Goal: Information Seeking & Learning: Learn about a topic

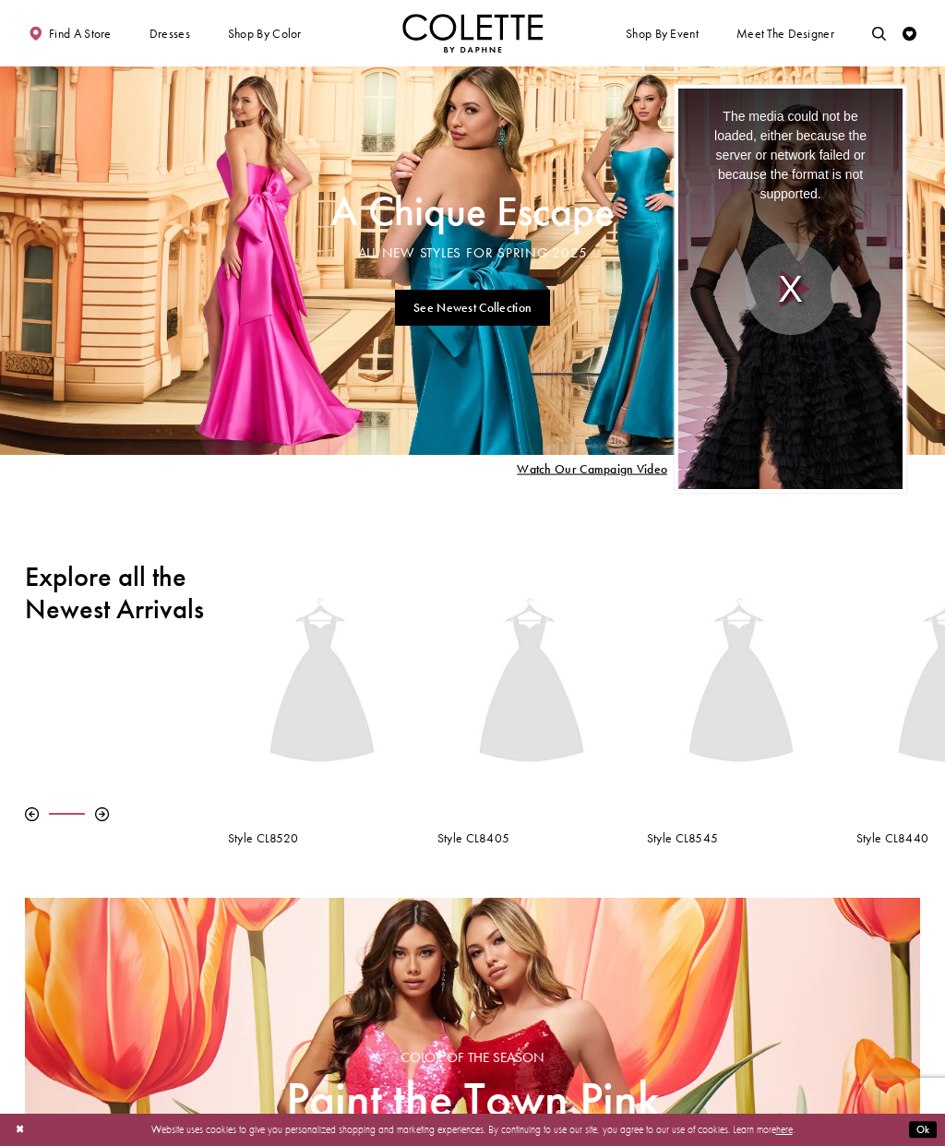
click at [803, 290] on div "The media could not be loaded, either because the server or network failed or b…" at bounding box center [790, 289] width 225 height 401
click at [800, 297] on div "The media could not be loaded, either because the server or network failed or b…" at bounding box center [790, 289] width 225 height 401
click at [808, 301] on div "The media could not be loaded, either because the server or network failed or b…" at bounding box center [790, 289] width 225 height 401
click at [797, 292] on div "The media could not be loaded, either because the server or network failed or b…" at bounding box center [790, 289] width 225 height 401
click at [803, 282] on div "The media could not be loaded, either because the server or network failed or b…" at bounding box center [790, 289] width 225 height 401
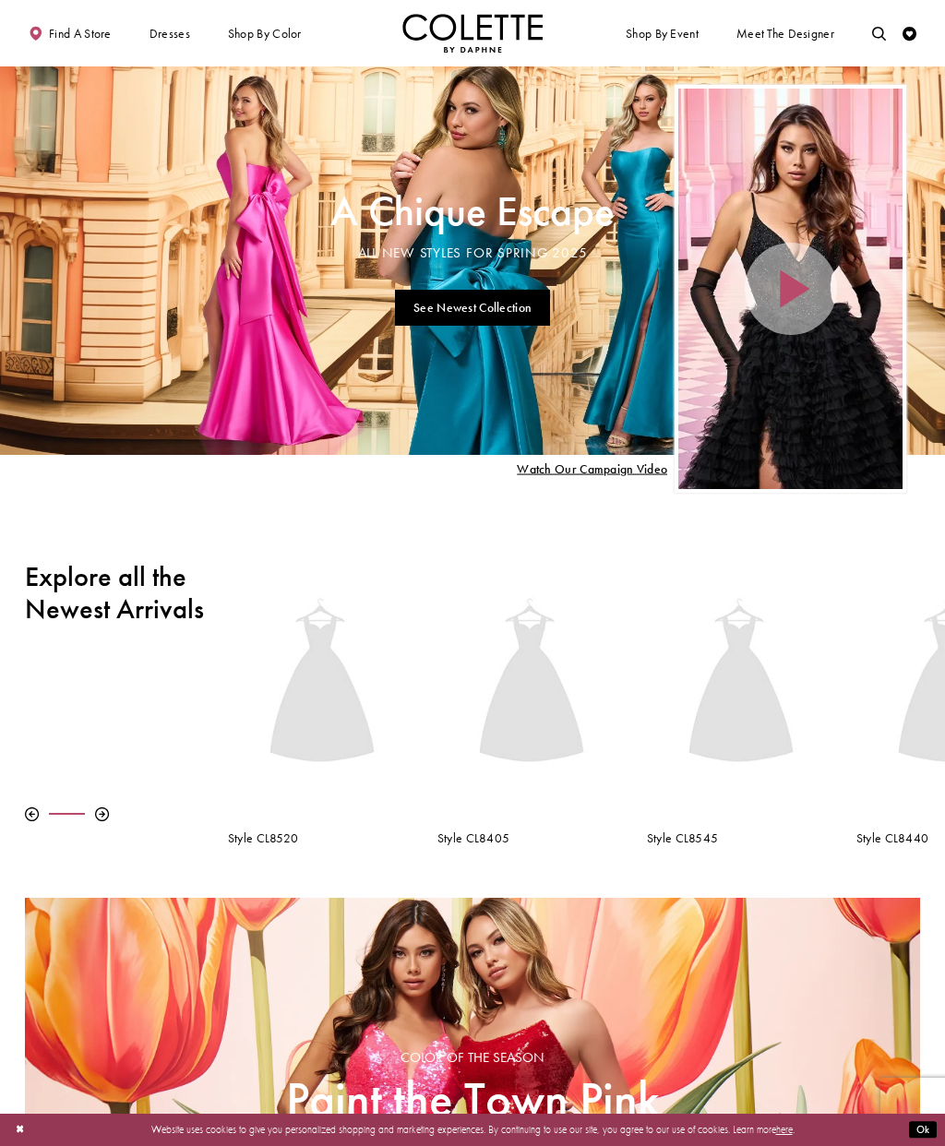
click at [802, 300] on div "Home Page Hero Scroll List" at bounding box center [790, 289] width 225 height 401
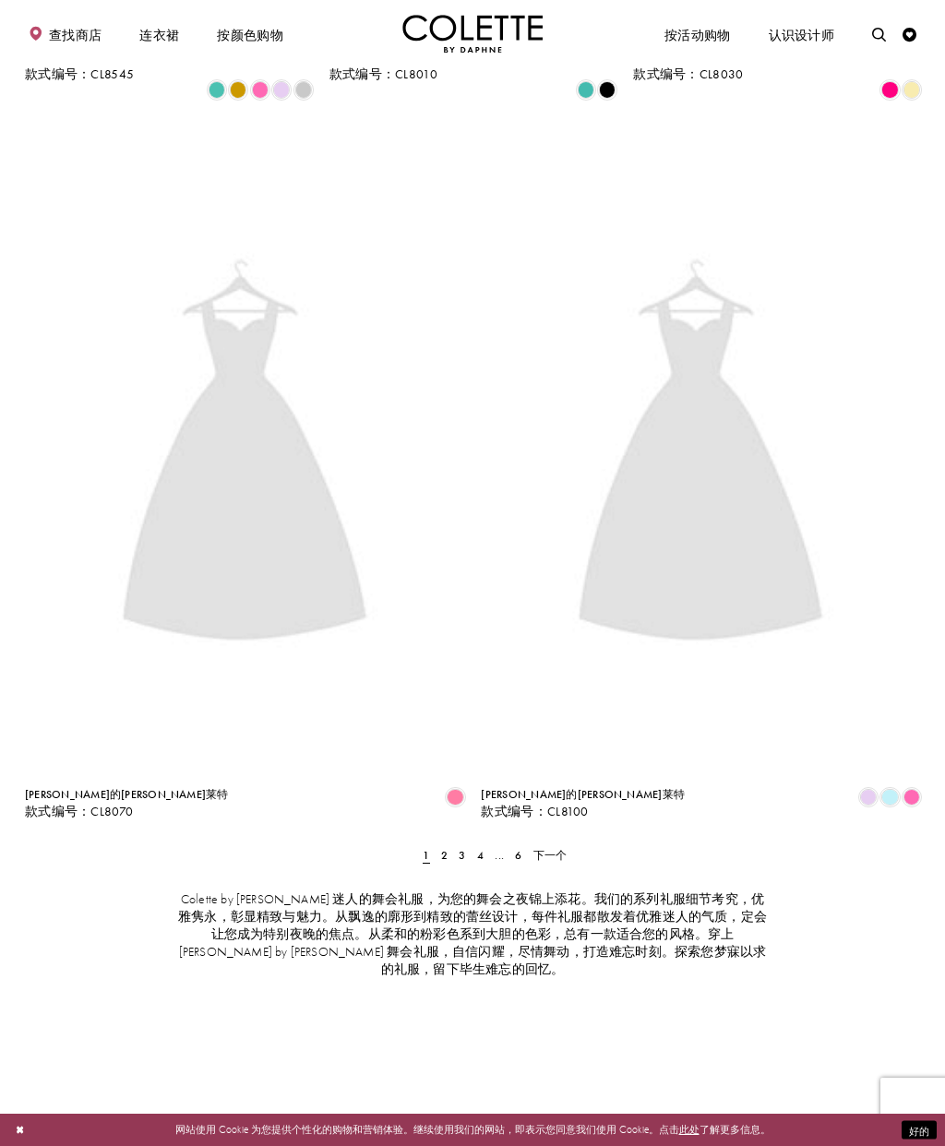
scroll to position [2346, 0]
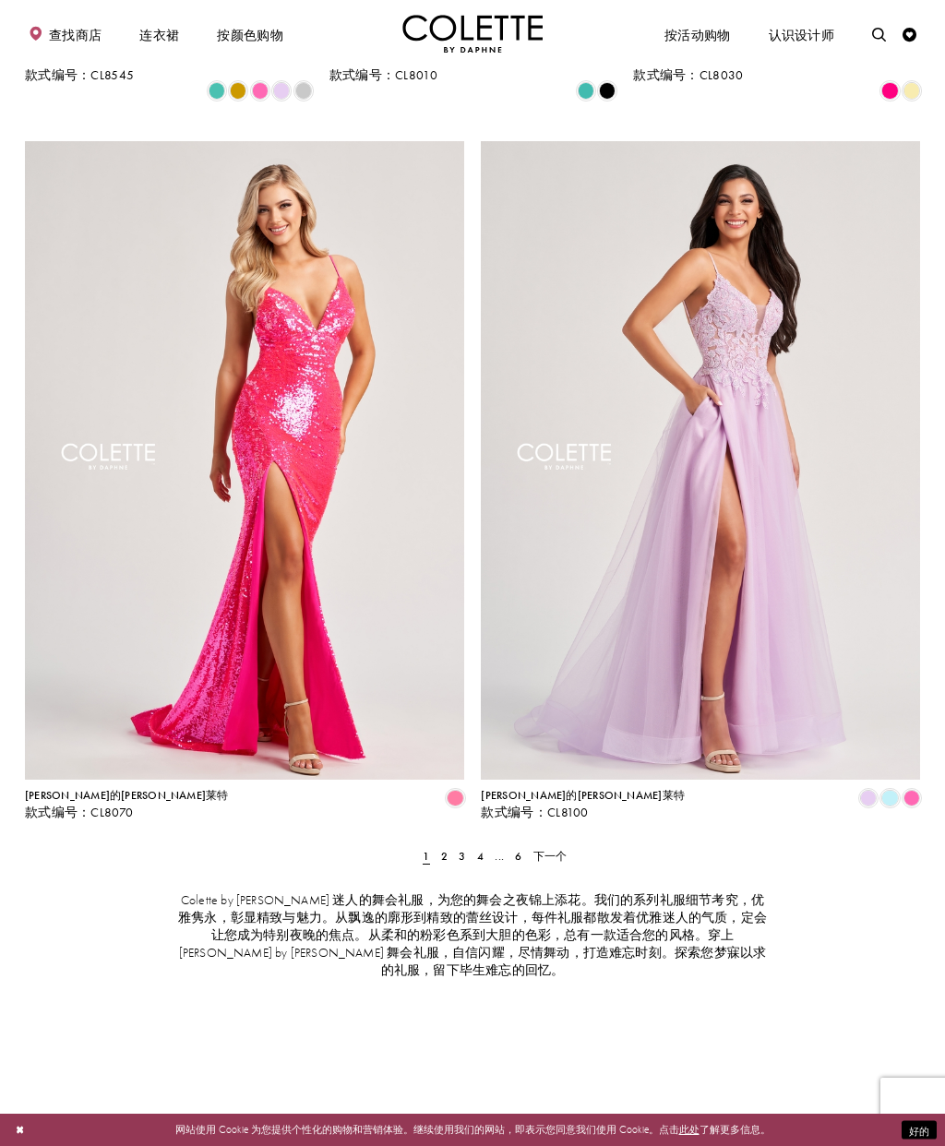
click at [446, 849] on font "2" at bounding box center [444, 856] width 6 height 15
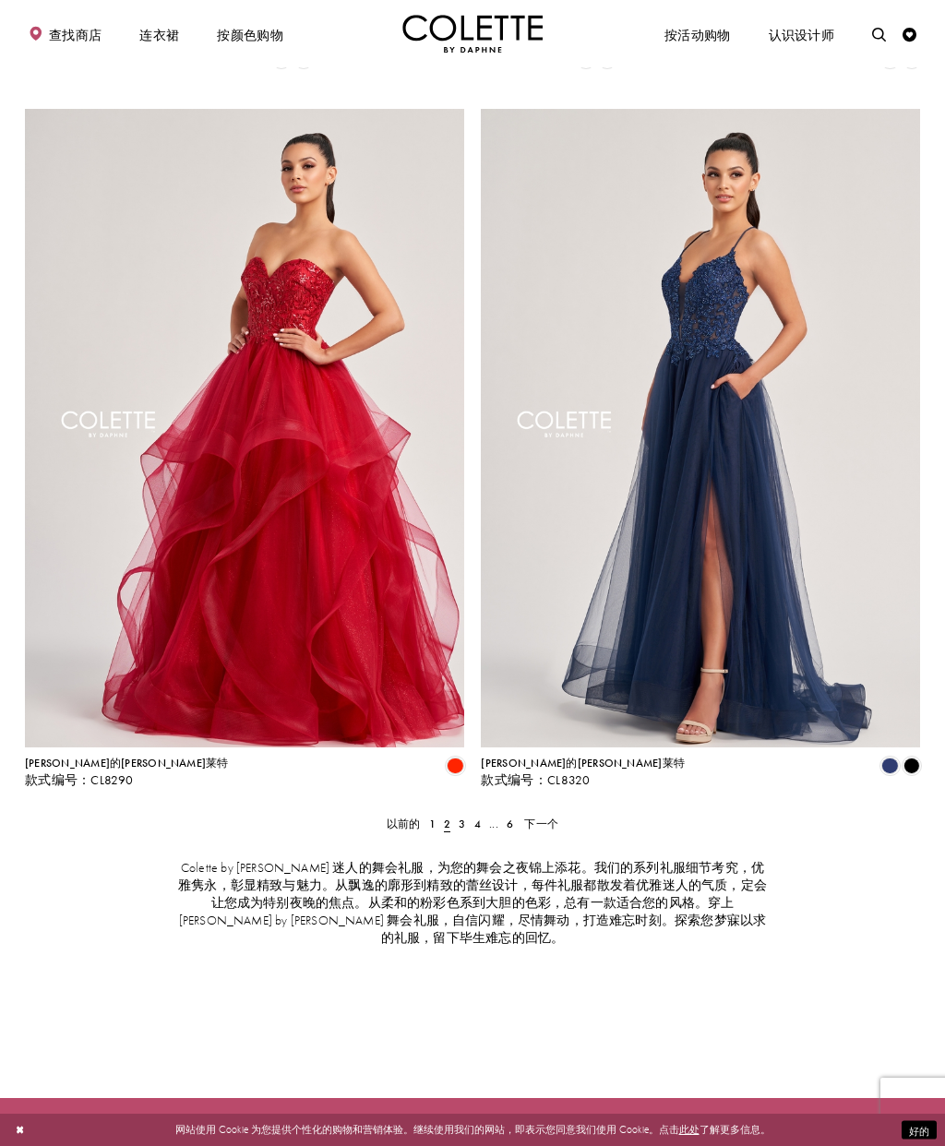
scroll to position [2378, 0]
click at [465, 817] on font "3" at bounding box center [462, 824] width 6 height 15
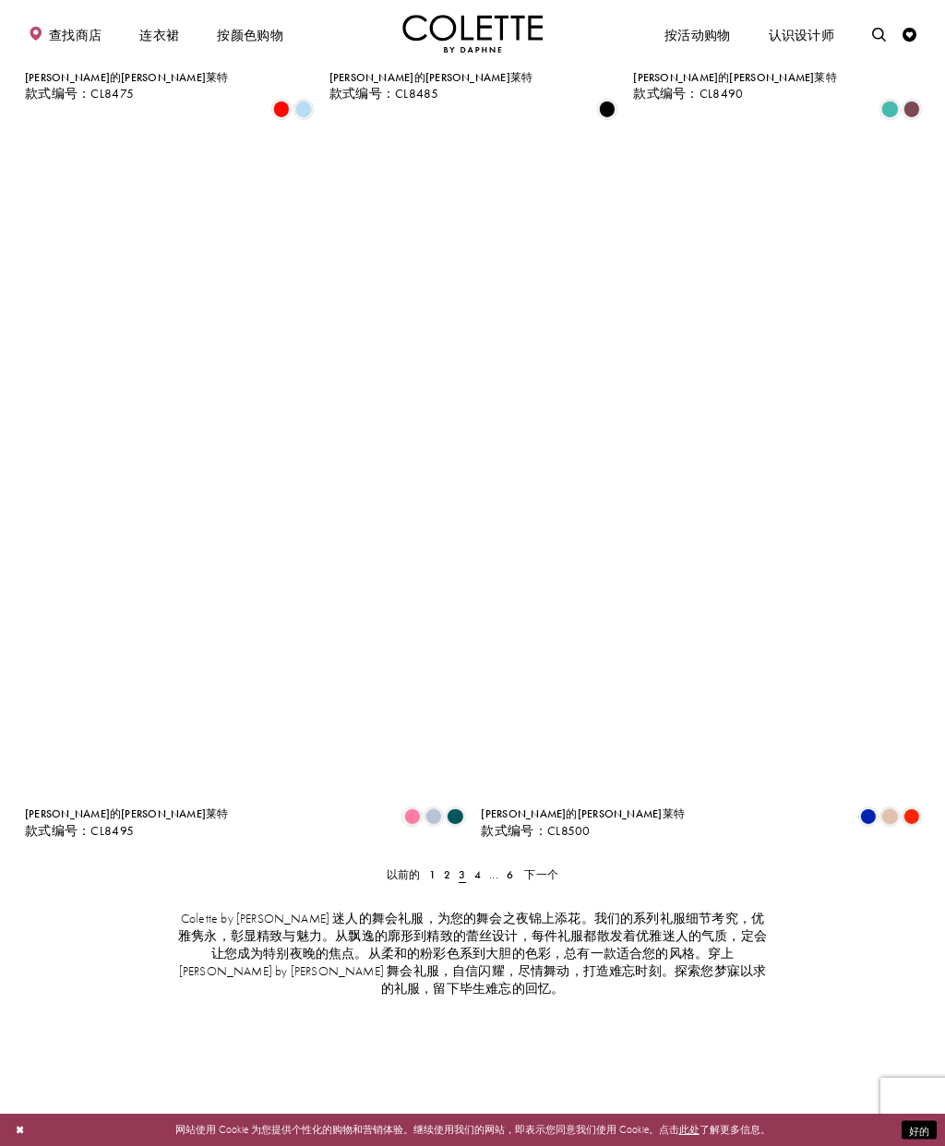
scroll to position [2333, 0]
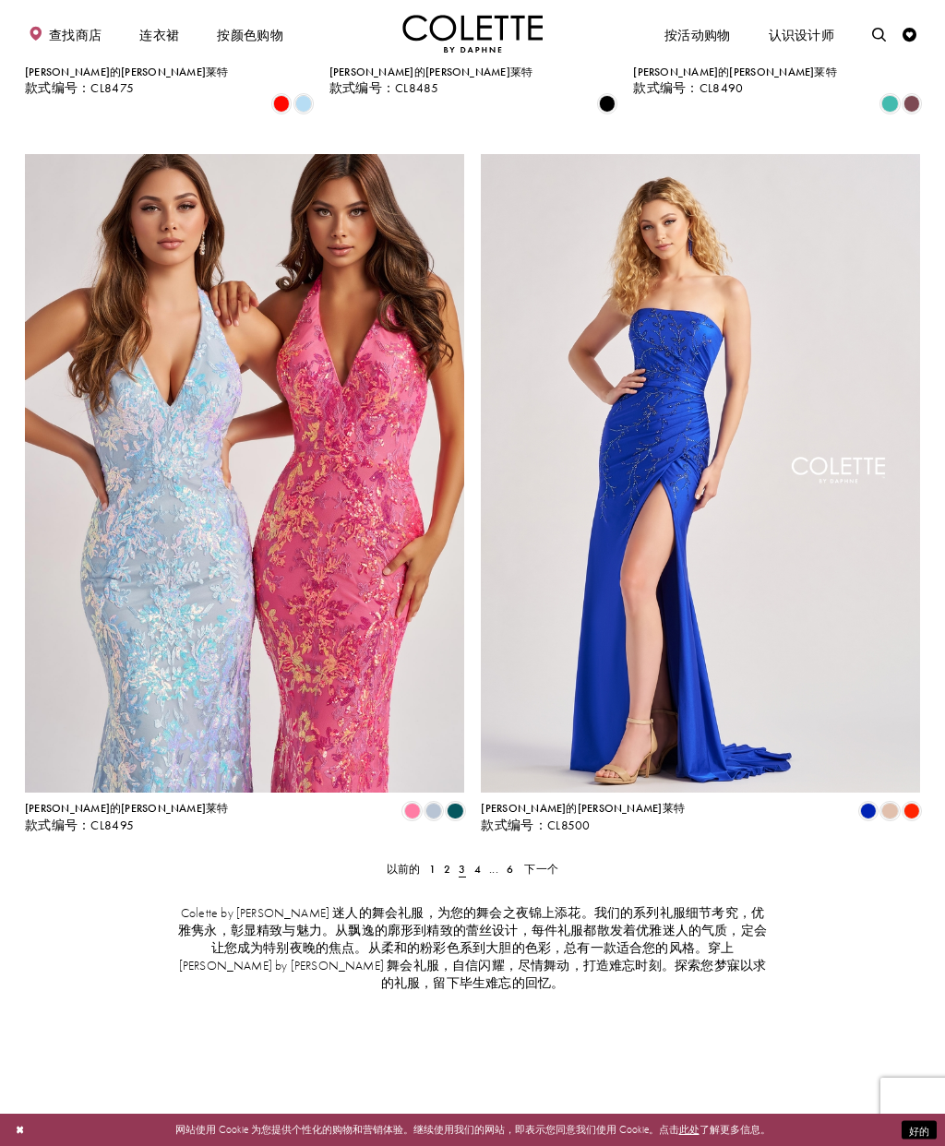
click at [480, 862] on font "4" at bounding box center [477, 869] width 6 height 15
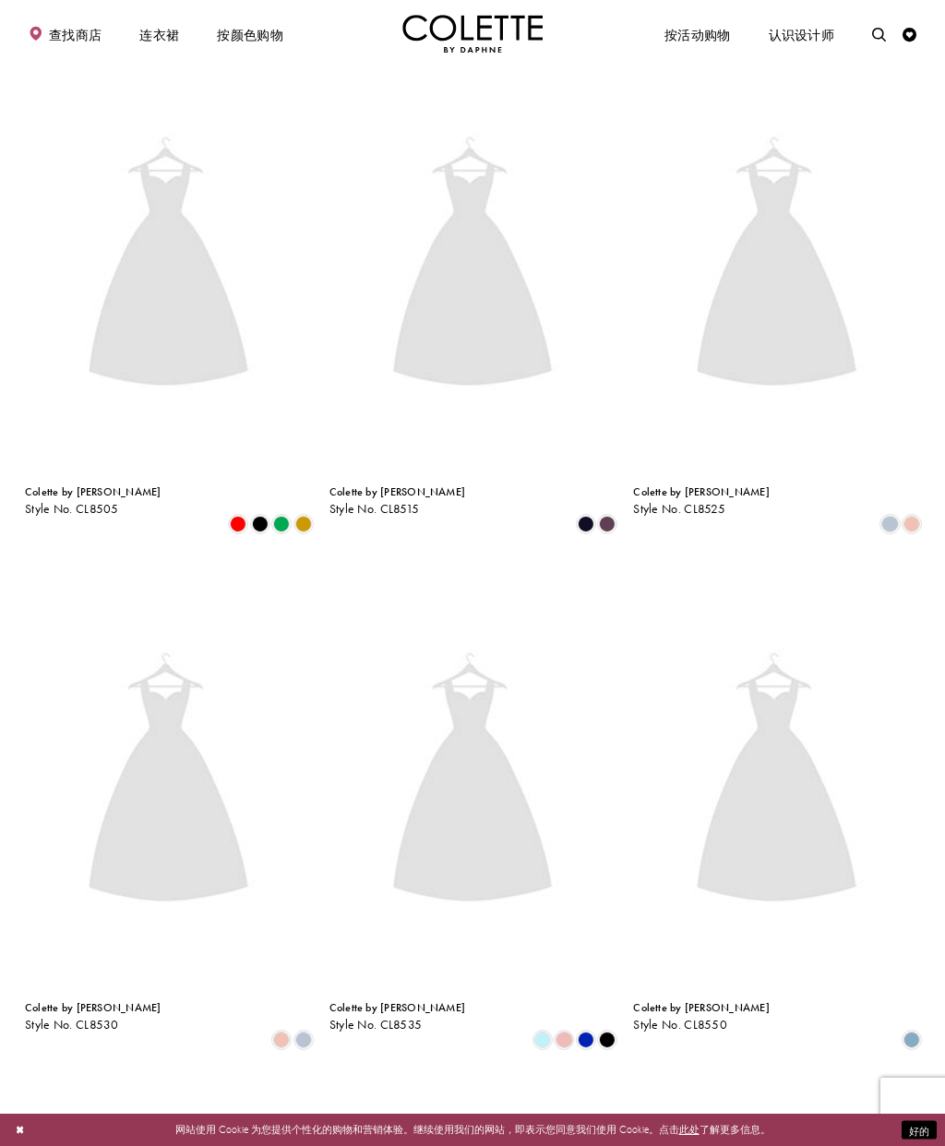
scroll to position [358, 0]
